Goal: Obtain resource: Obtain resource

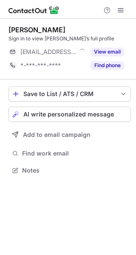
scroll to position [164, 136]
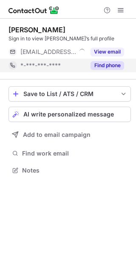
scroll to position [164, 136]
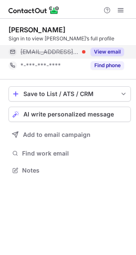
click at [109, 52] on button "View email" at bounding box center [107, 52] width 34 height 8
